Goal: Information Seeking & Learning: Learn about a topic

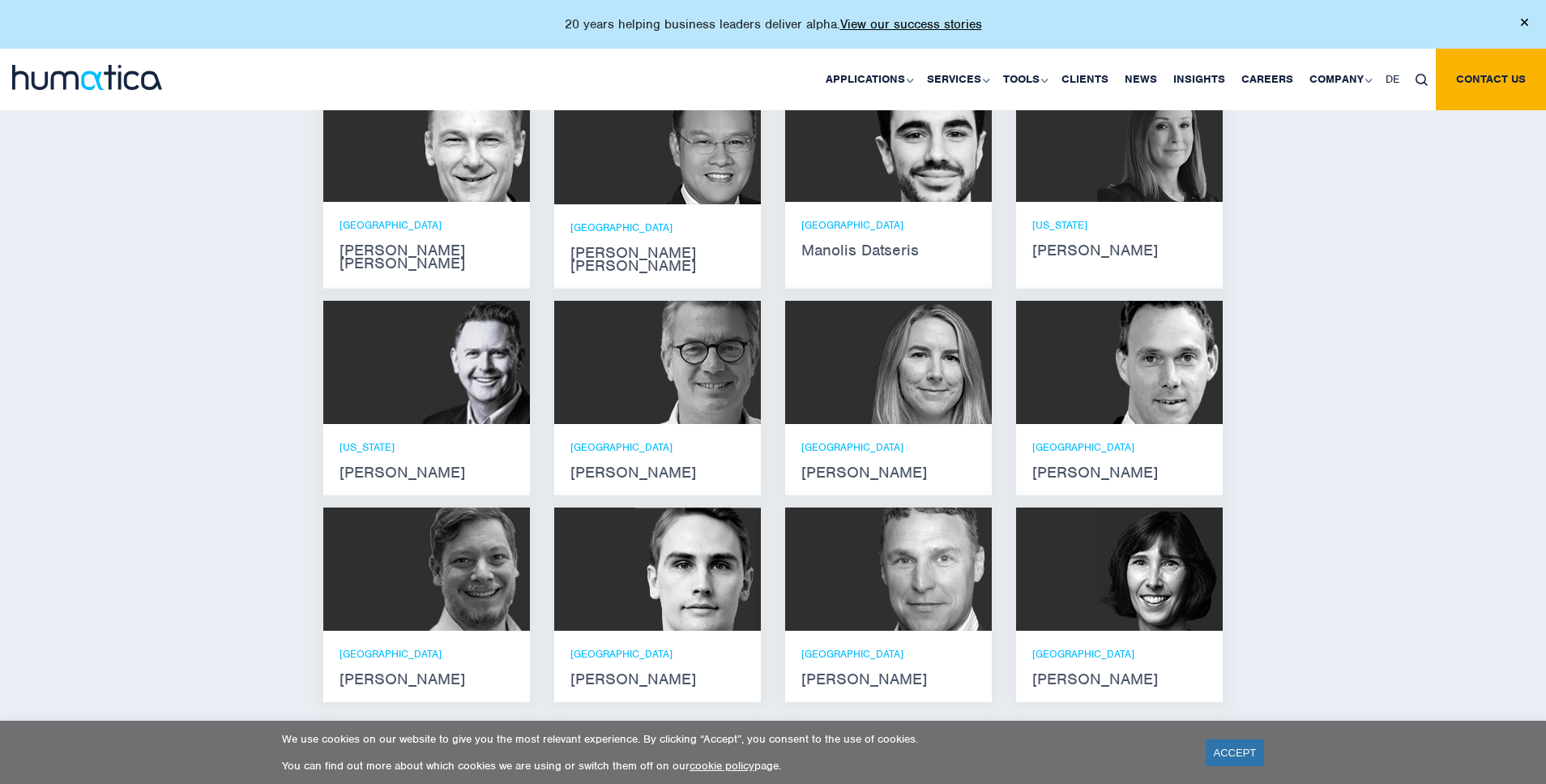
scroll to position [1189, 0]
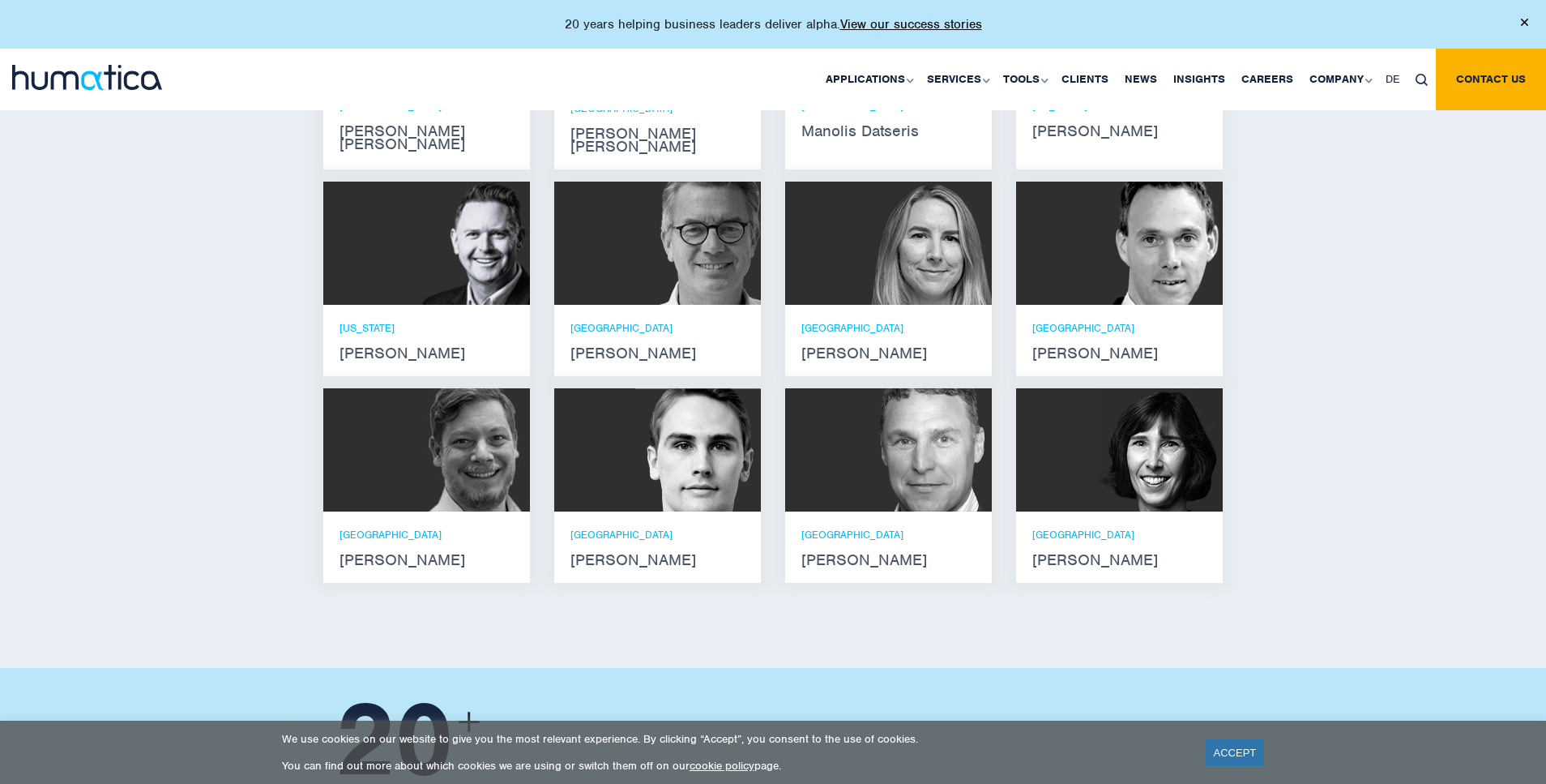
click at [654, 453] on img at bounding box center [698, 449] width 126 height 123
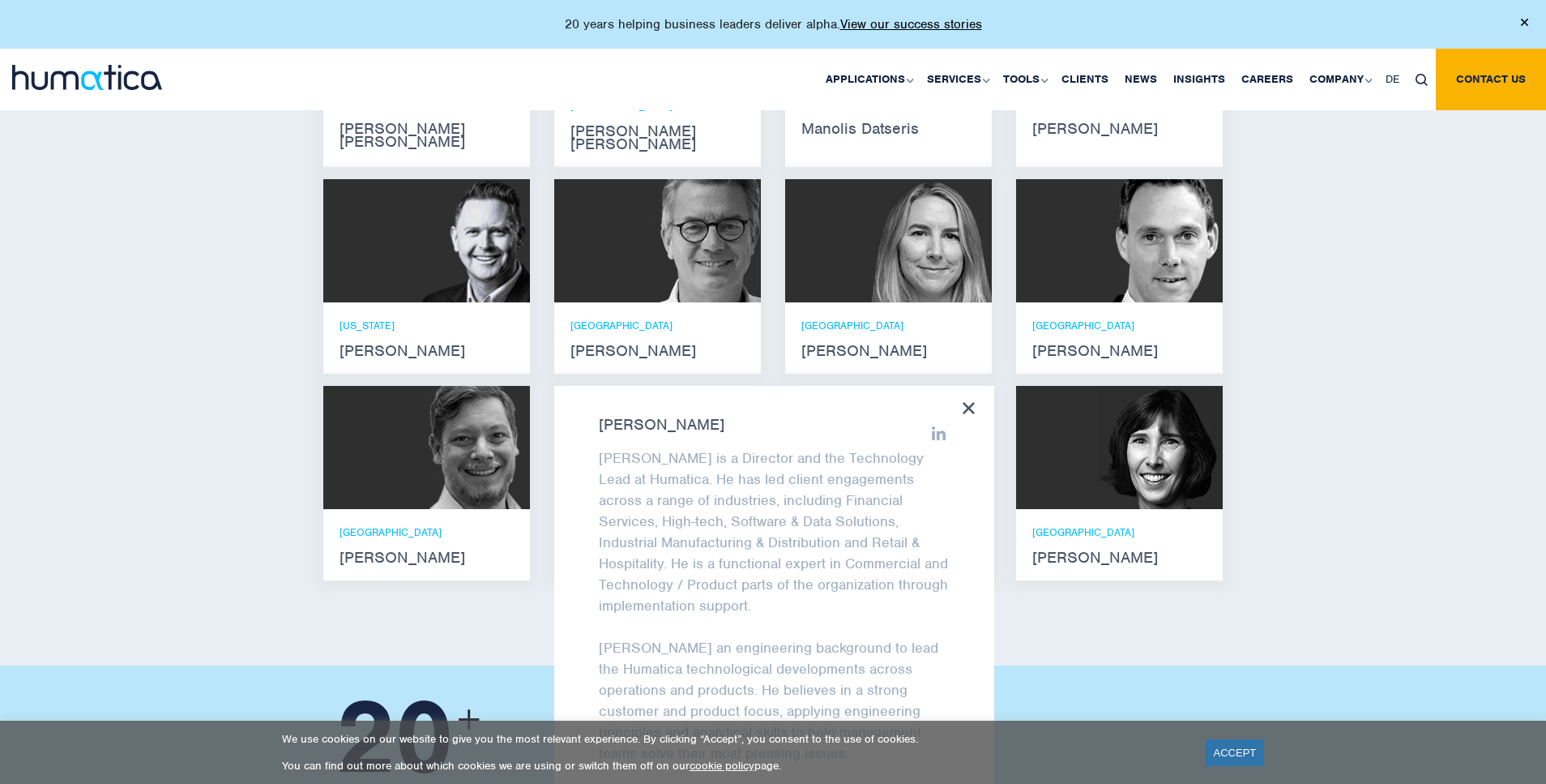
scroll to position [1168, 0]
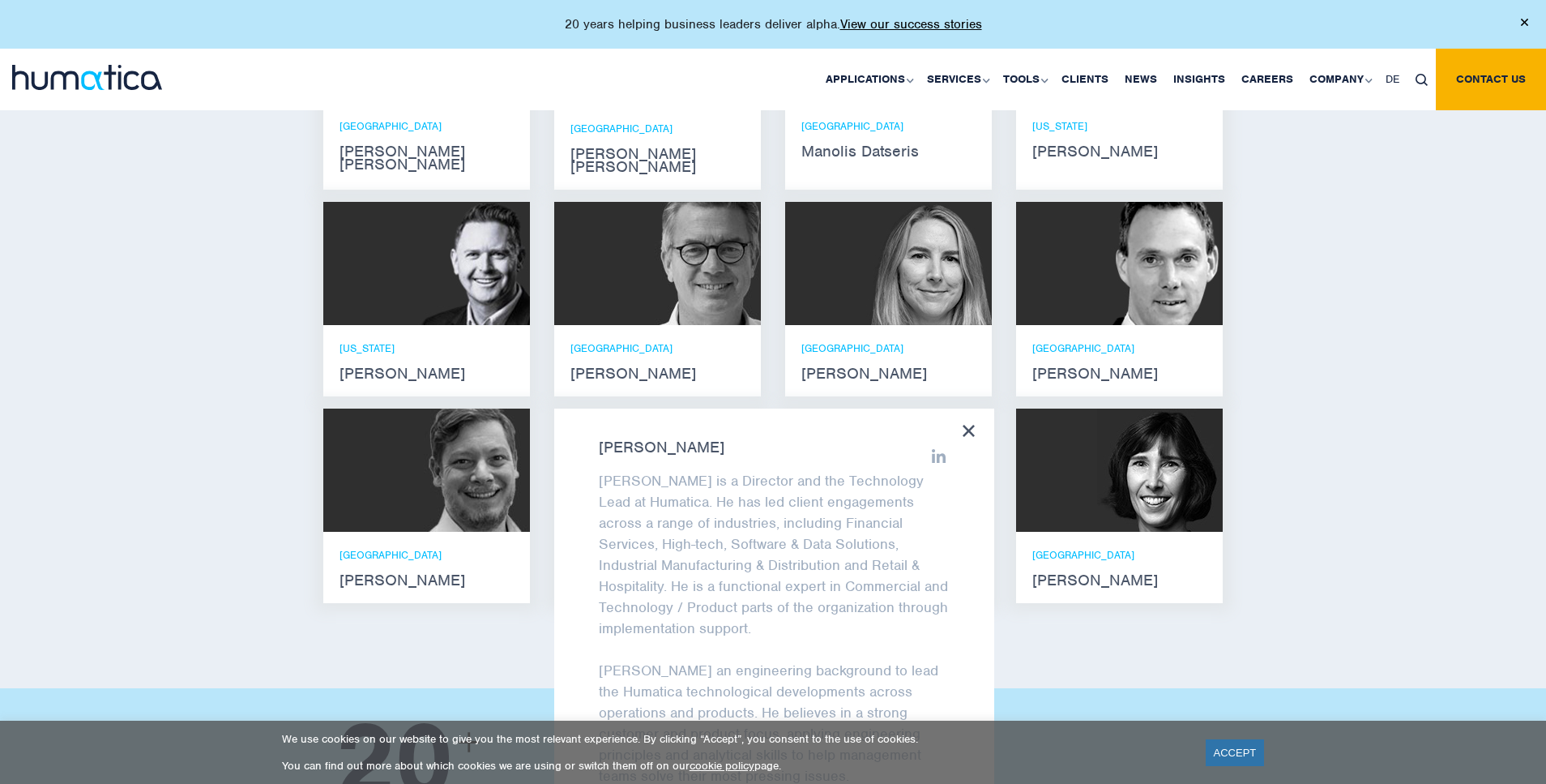
click at [1408, 357] on div "Meet our leadership team [PERSON_NAME] [PERSON_NAME] He holds degrees in Electr…" at bounding box center [773, 268] width 1546 height 839
click at [1324, 399] on div "Meet our leadership team [PERSON_NAME] [PERSON_NAME] He holds degrees in Electr…" at bounding box center [773, 268] width 1546 height 839
click at [956, 408] on div "[PERSON_NAME] [PERSON_NAME] is a Director and the Technology Lead at Humatica. …" at bounding box center [774, 622] width 440 height 428
click at [971, 424] on icon at bounding box center [969, 430] width 12 height 12
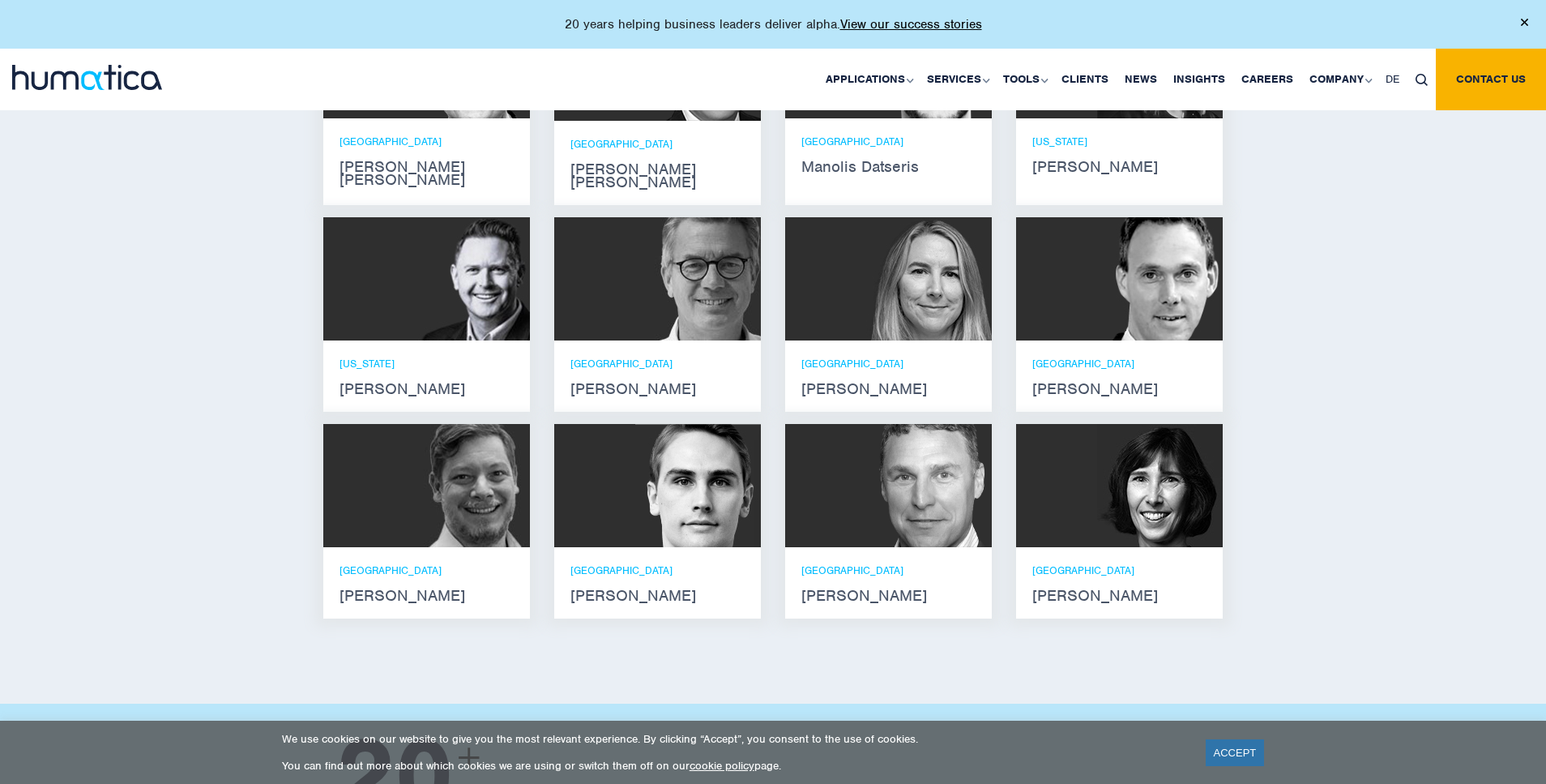
scroll to position [1180, 0]
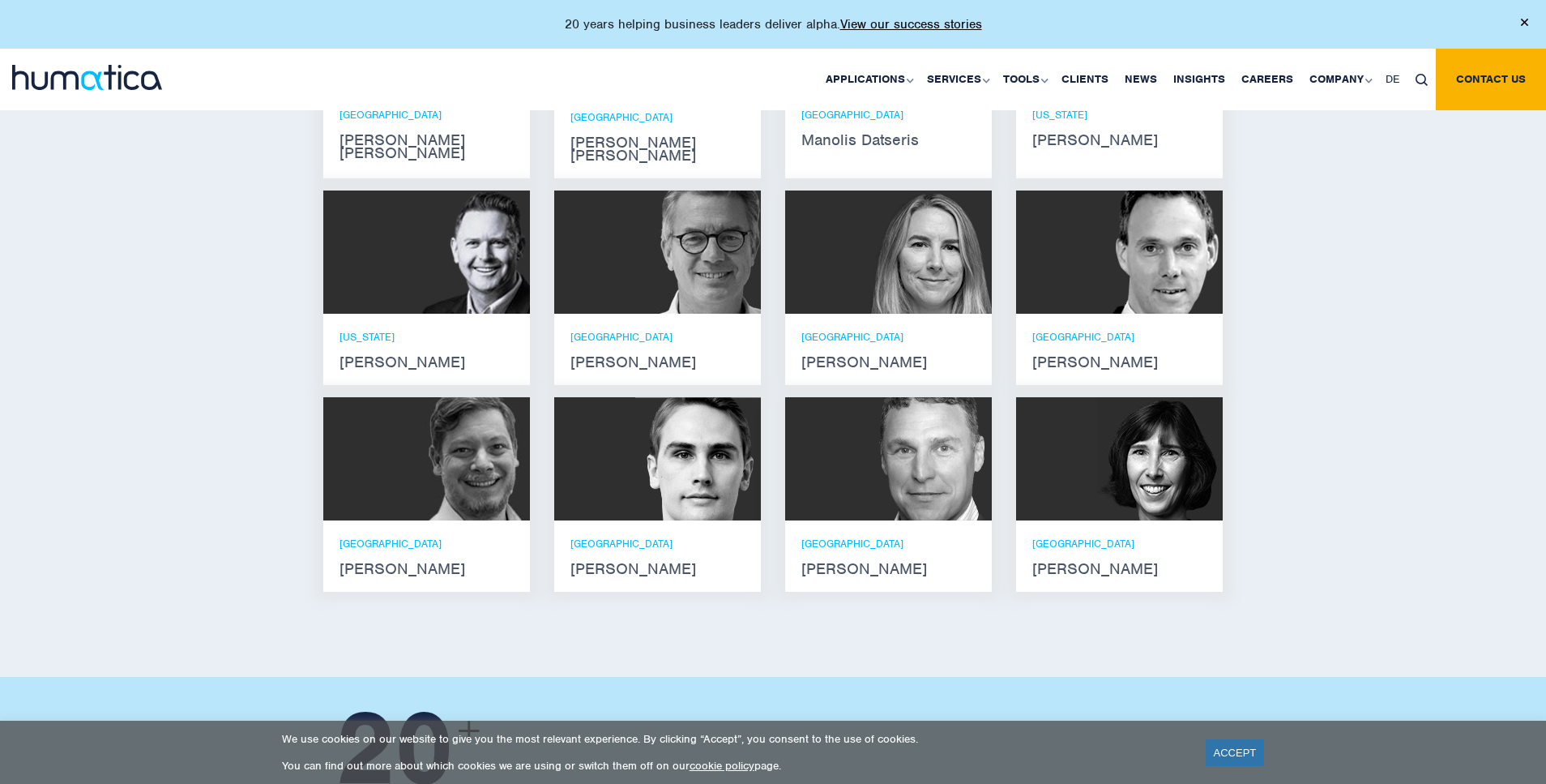
click at [606, 562] on strong "[PERSON_NAME]" at bounding box center [657, 568] width 174 height 13
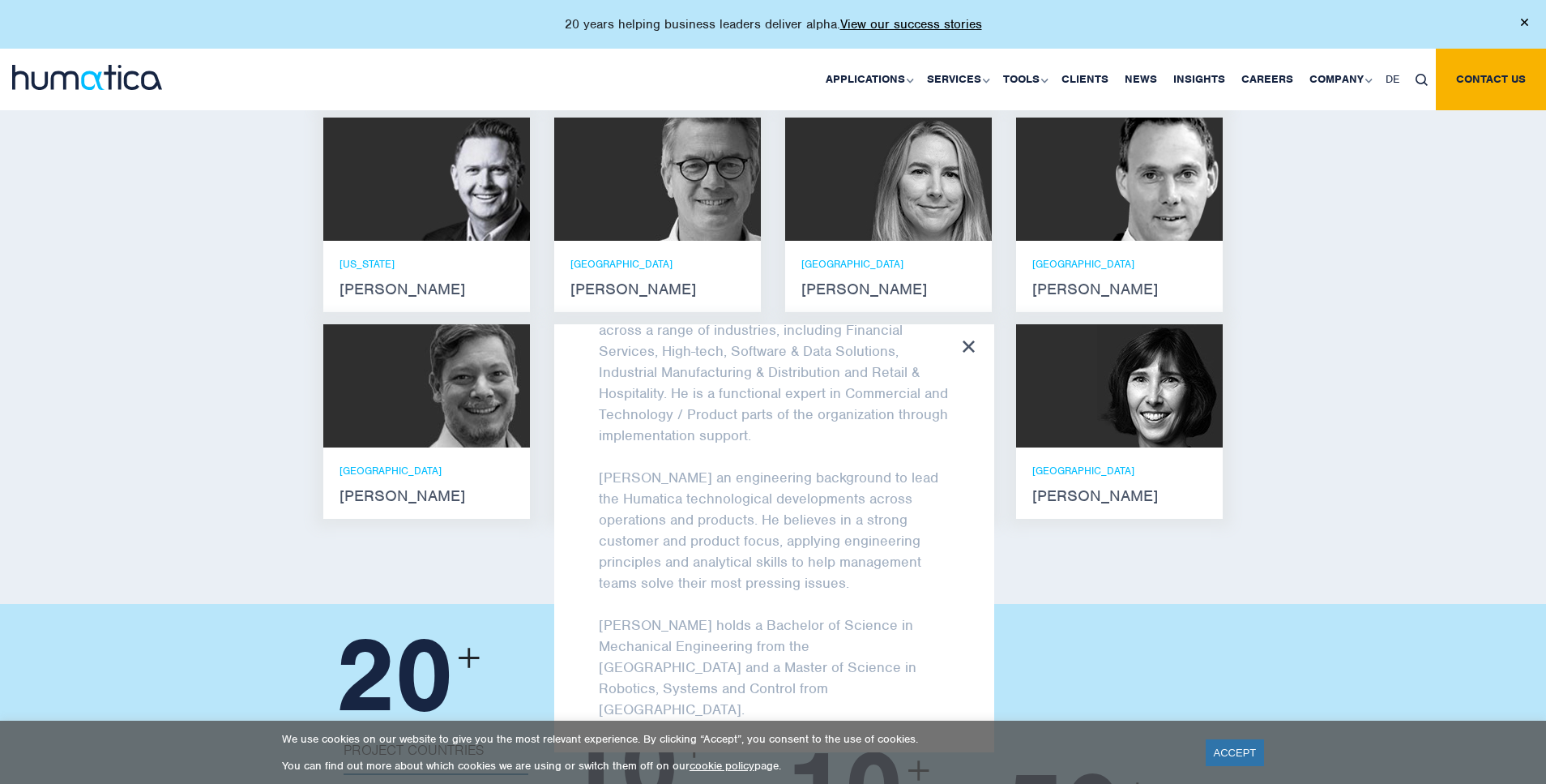
scroll to position [1266, 0]
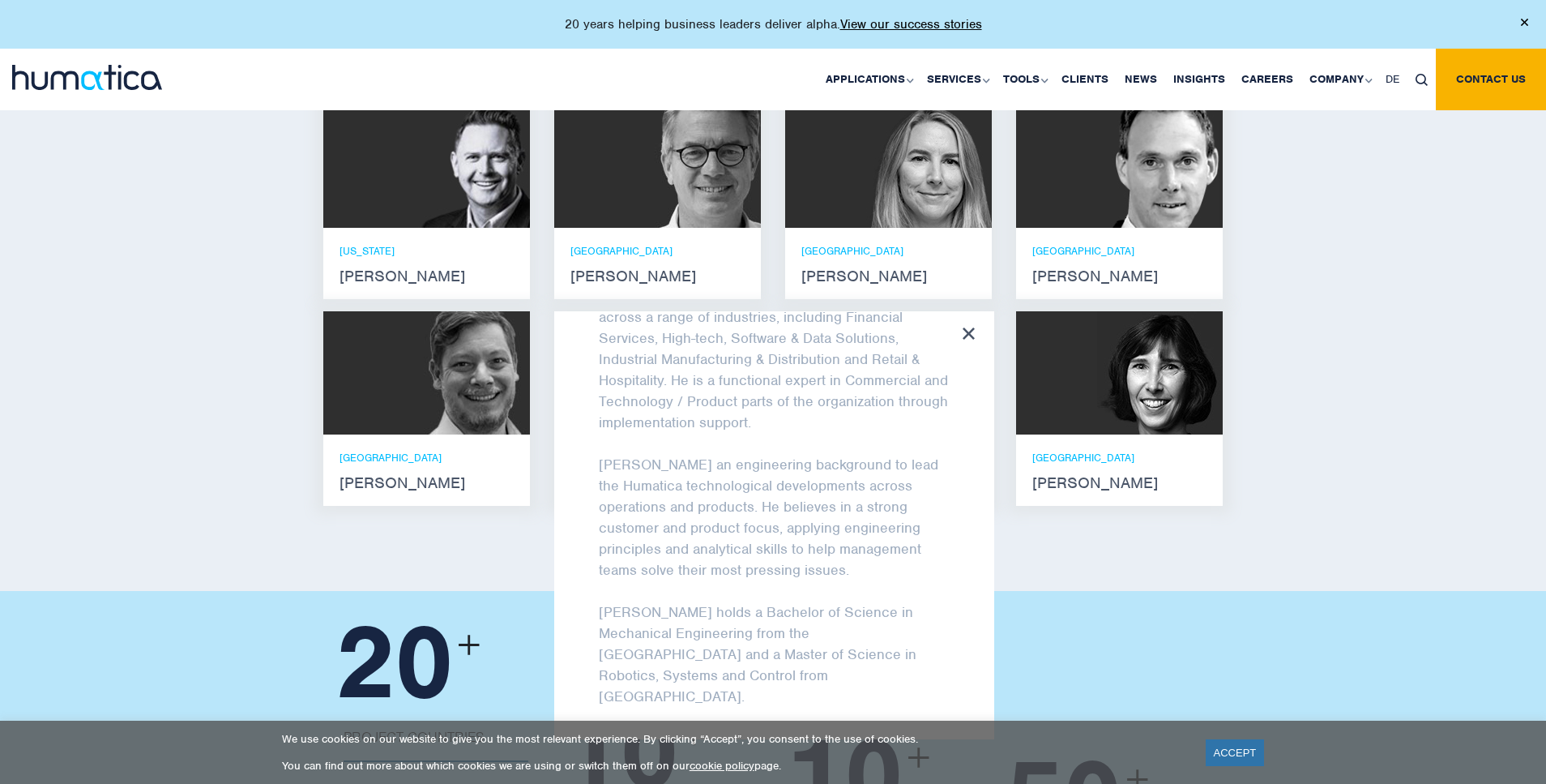
click at [963, 327] on icon at bounding box center [969, 333] width 12 height 12
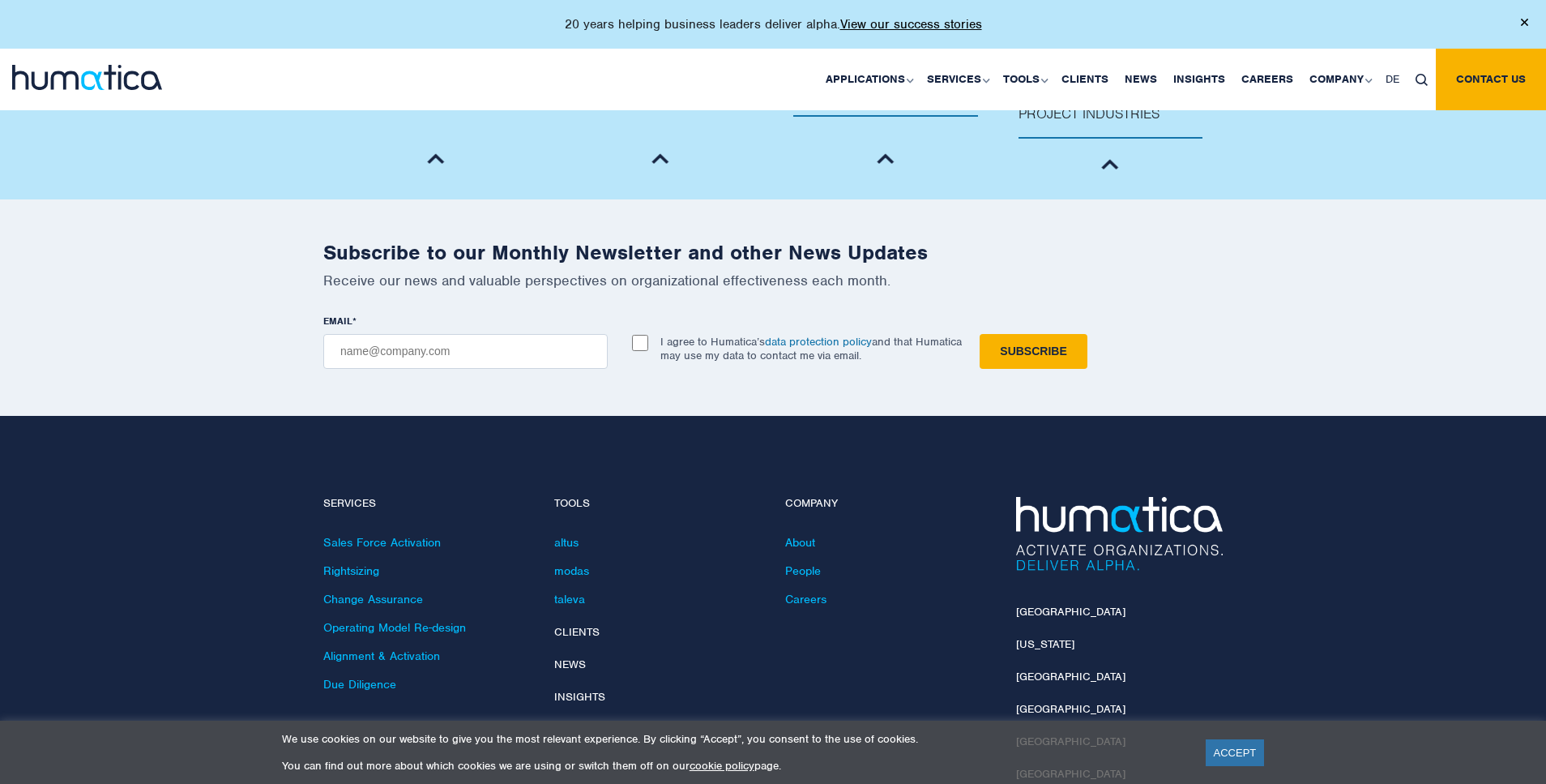
scroll to position [2157, 0]
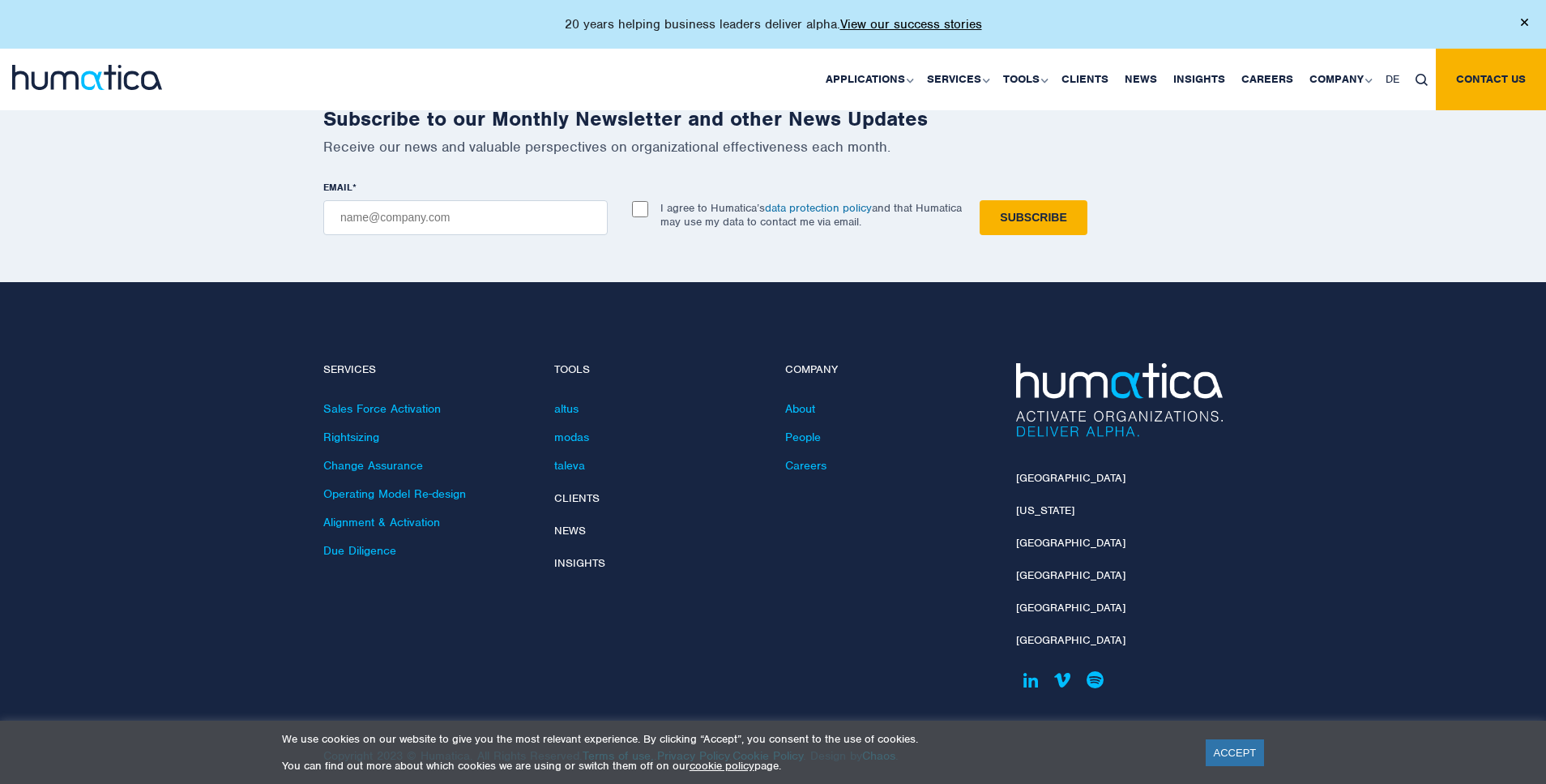
click at [674, 401] on li "altus" at bounding box center [658, 415] width 207 height 28
click at [565, 401] on link "altus" at bounding box center [567, 408] width 25 height 15
click at [569, 430] on link "modas" at bounding box center [571, 437] width 34 height 15
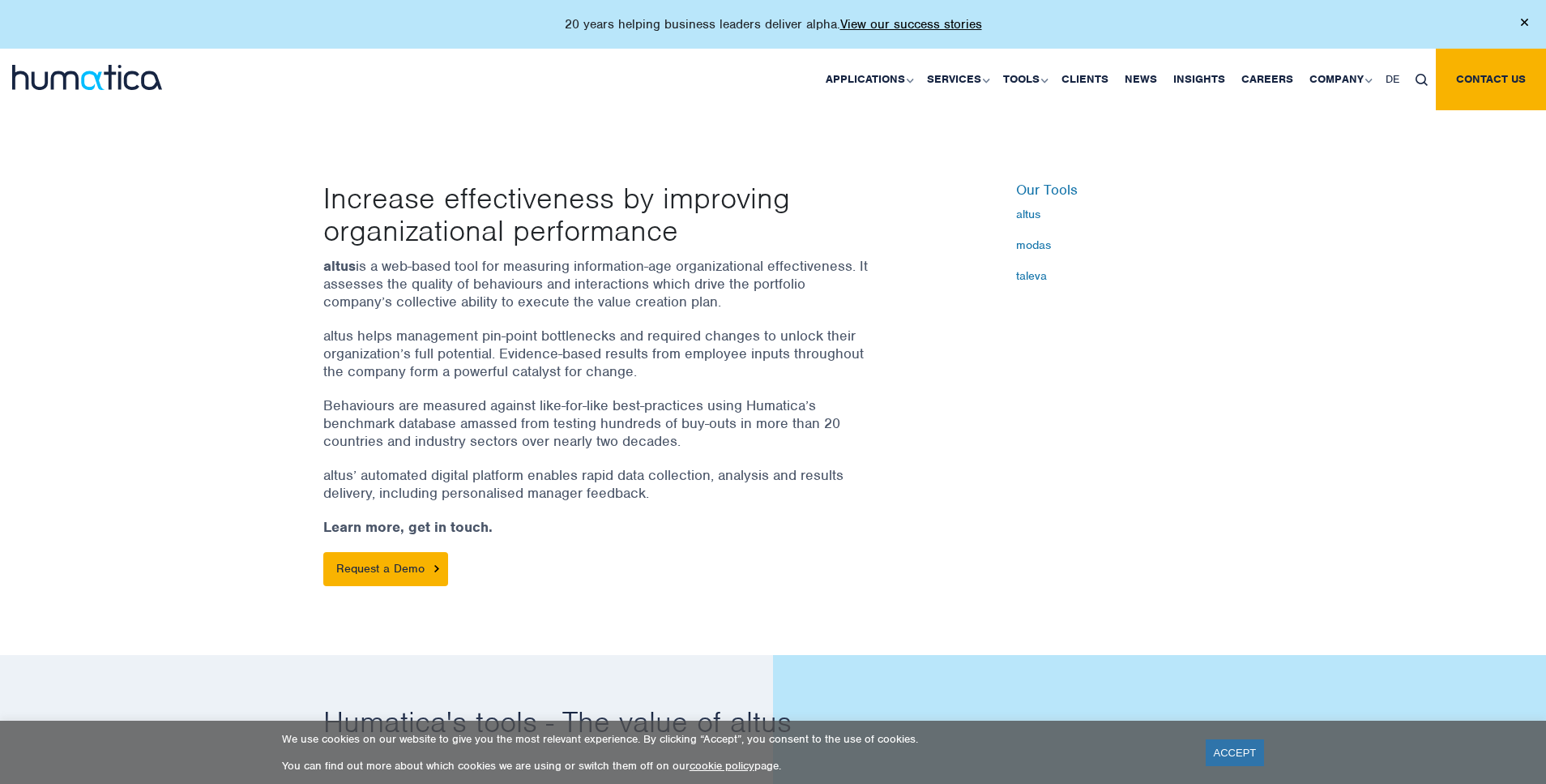
scroll to position [428, 0]
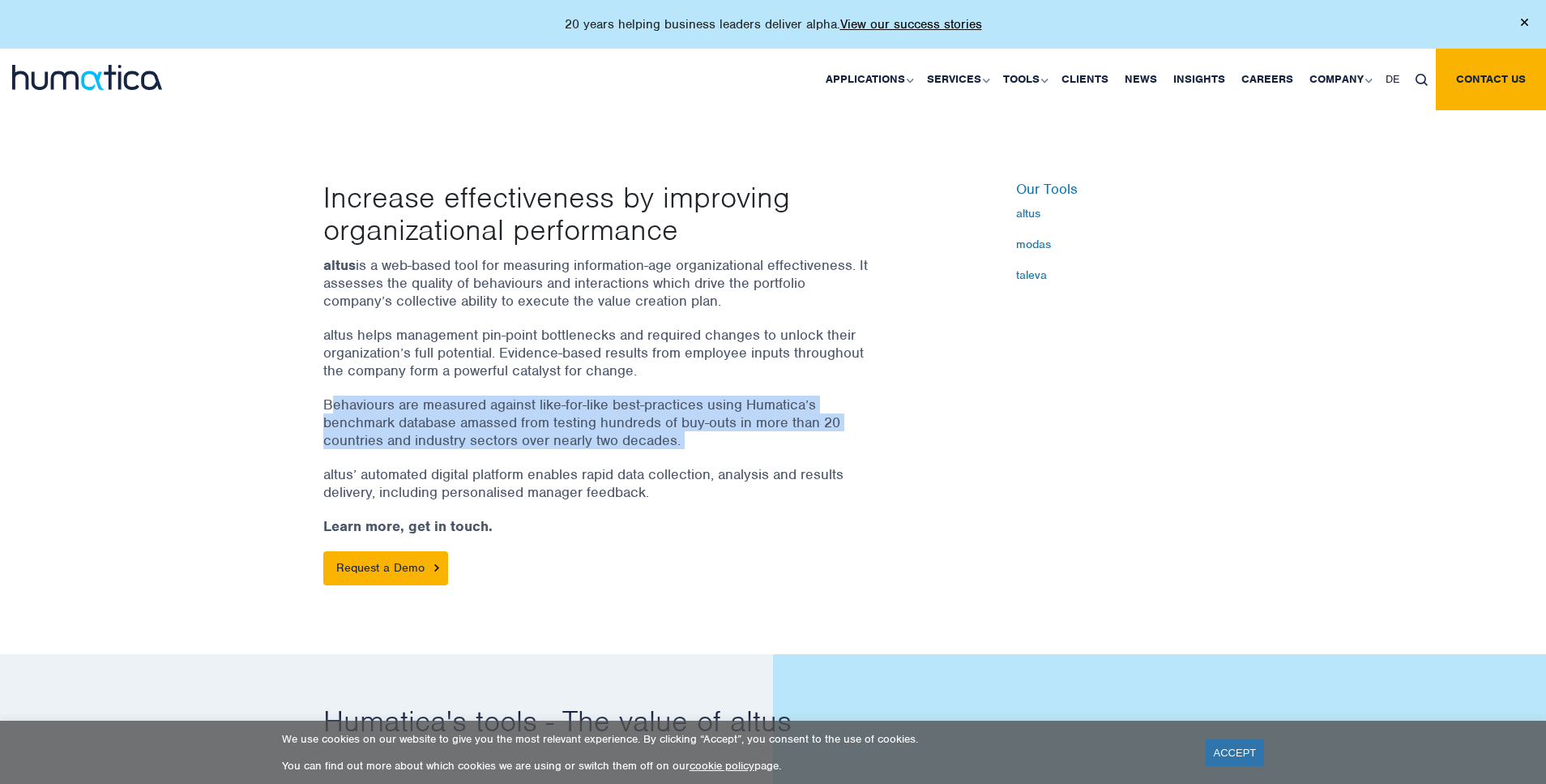
drag, startPoint x: 327, startPoint y: 400, endPoint x: 856, endPoint y: 450, distance: 531.4
click at [856, 451] on div "altus is a web-based tool for measuring information-age organizational effectiv…" at bounding box center [619, 421] width 591 height 329
click at [856, 450] on div "altus is a web-based tool for measuring information-age organizational effectiv…" at bounding box center [619, 421] width 591 height 329
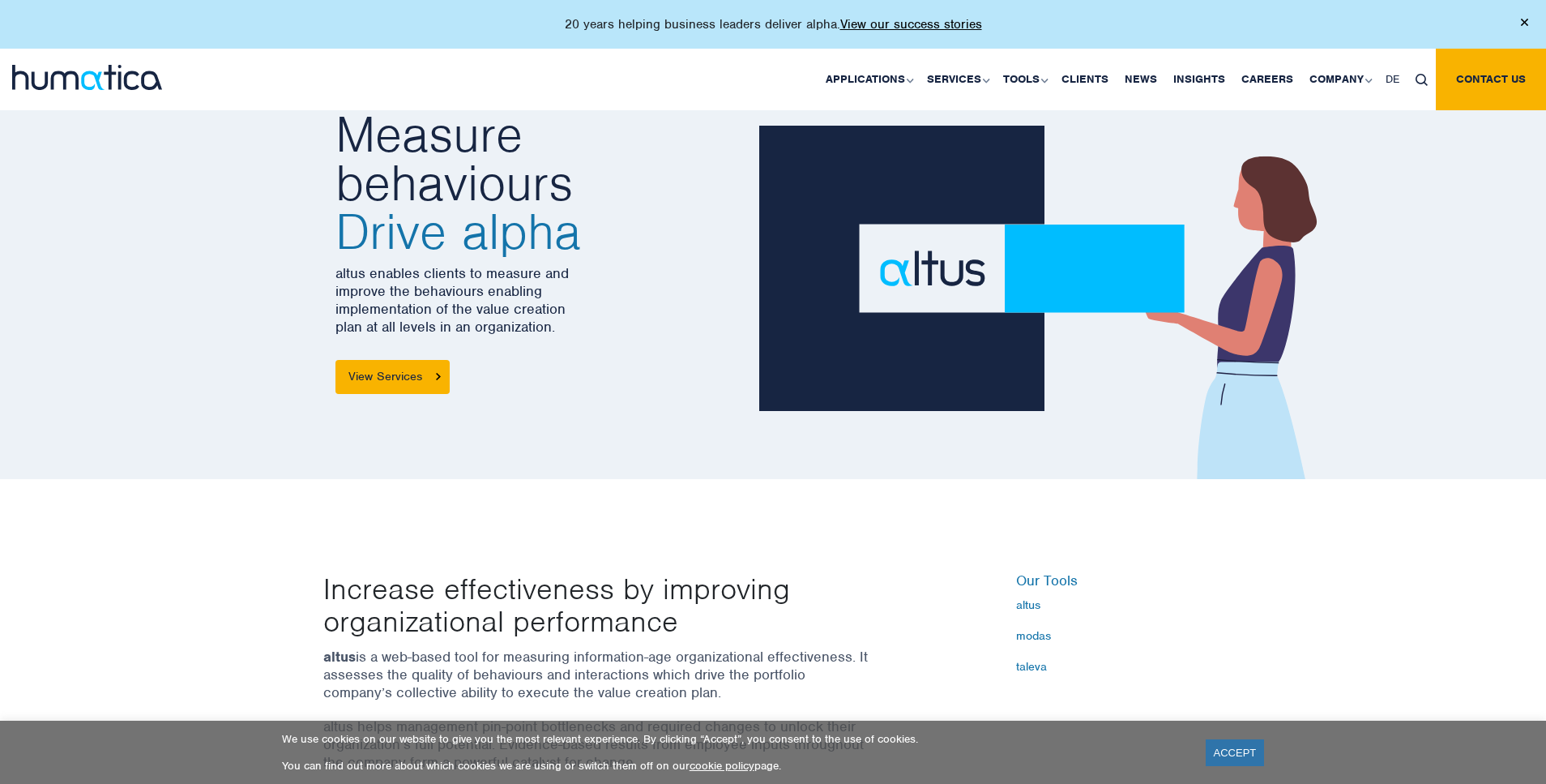
scroll to position [0, 0]
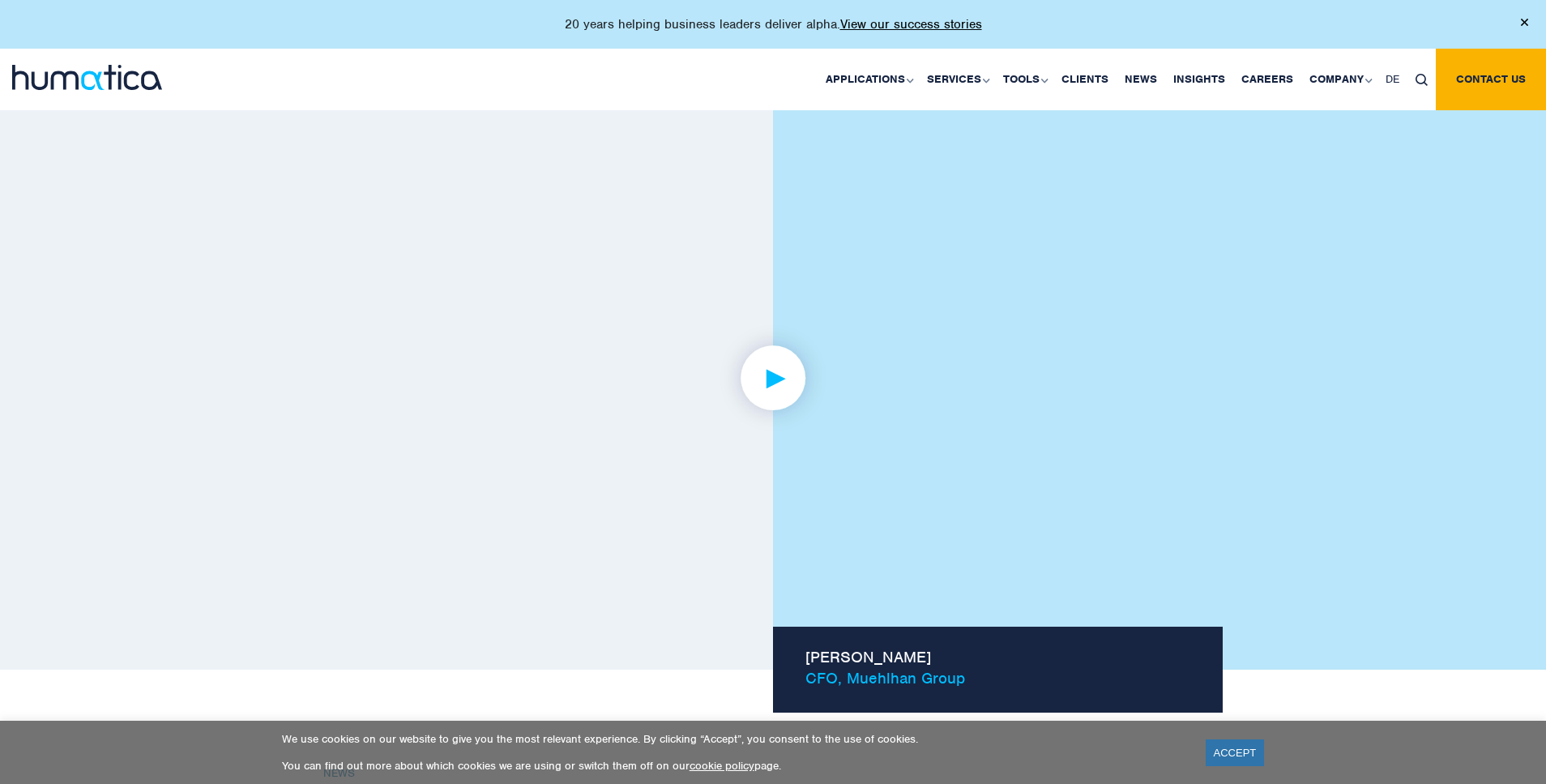
scroll to position [1062, 0]
click at [764, 384] on img at bounding box center [773, 380] width 126 height 126
click at [699, 389] on link at bounding box center [773, 380] width 900 height 502
click at [678, 369] on link at bounding box center [773, 380] width 900 height 502
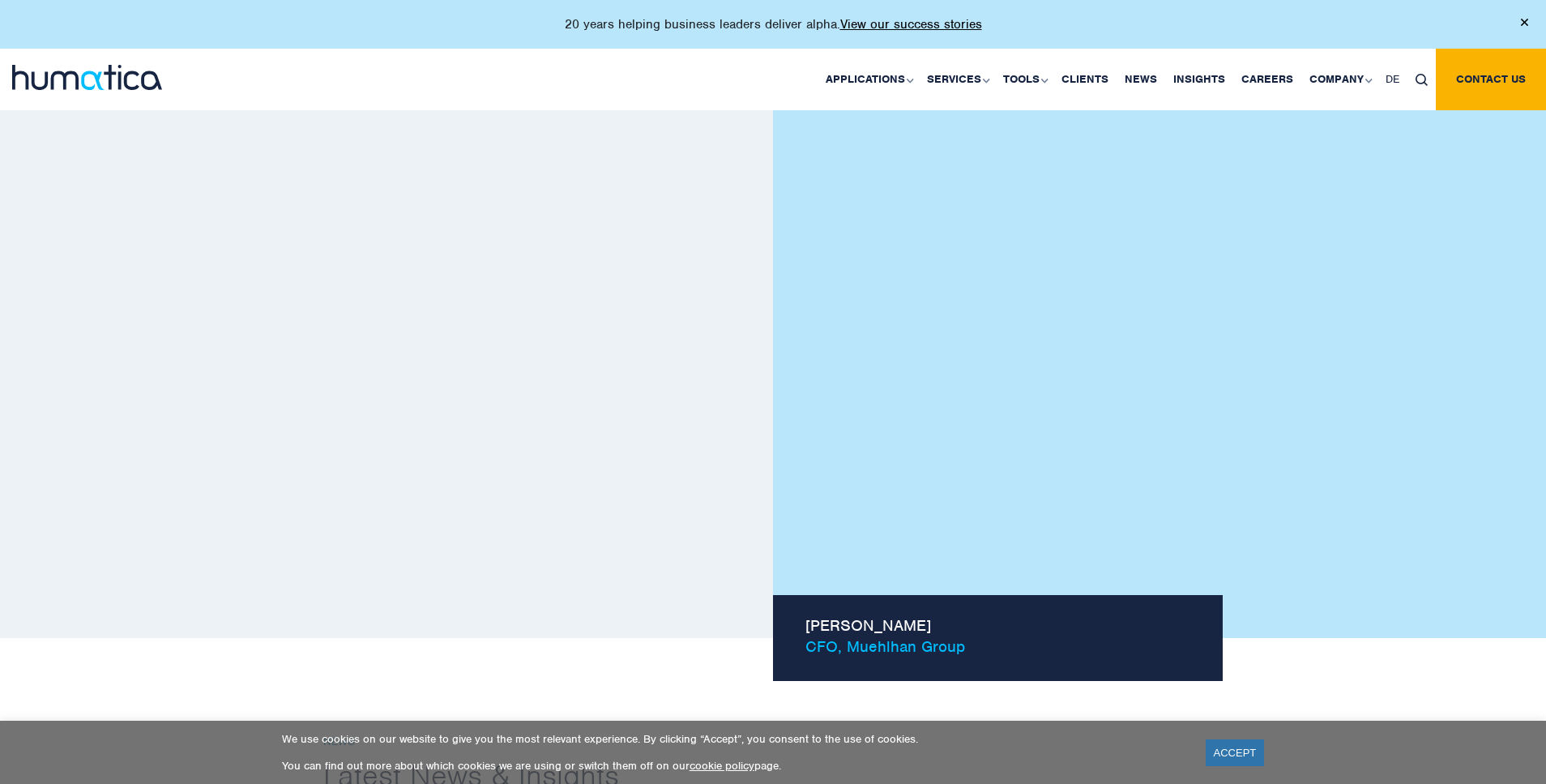
scroll to position [1095, 0]
